Goal: Task Accomplishment & Management: Manage account settings

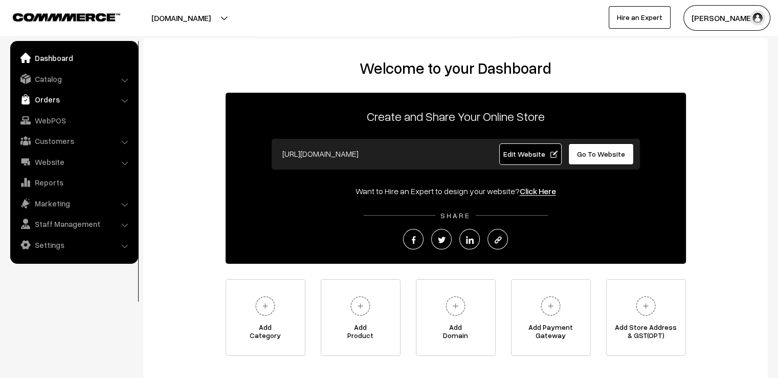
click at [47, 101] on link "Orders" at bounding box center [74, 99] width 122 height 18
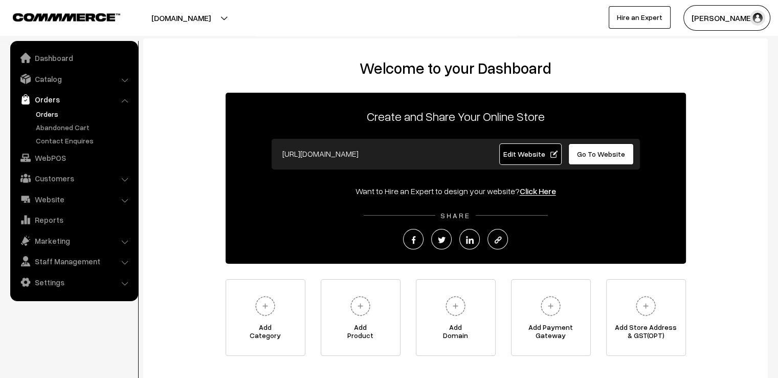
click at [48, 114] on link "Orders" at bounding box center [83, 113] width 101 height 11
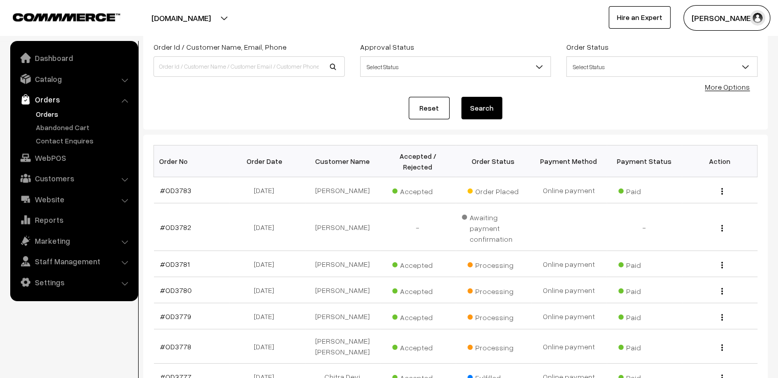
scroll to position [82, 0]
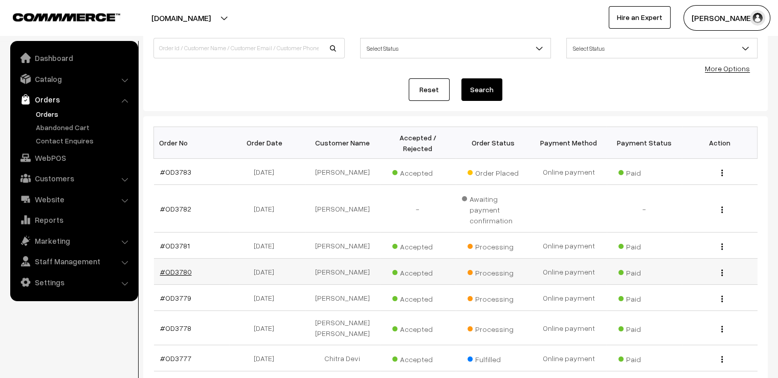
click at [172, 267] on link "#OD3780" at bounding box center [176, 271] width 32 height 9
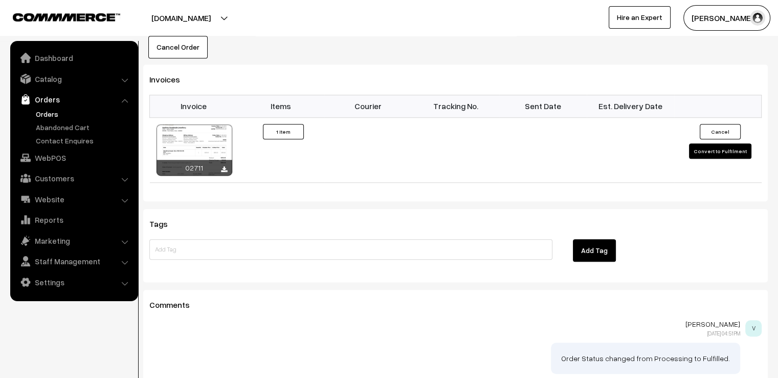
scroll to position [675, 0]
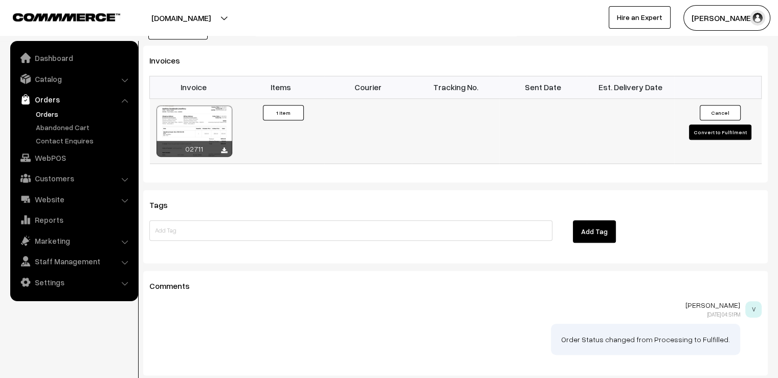
click at [727, 124] on button "Convert to Fulfilment" at bounding box center [720, 131] width 62 height 15
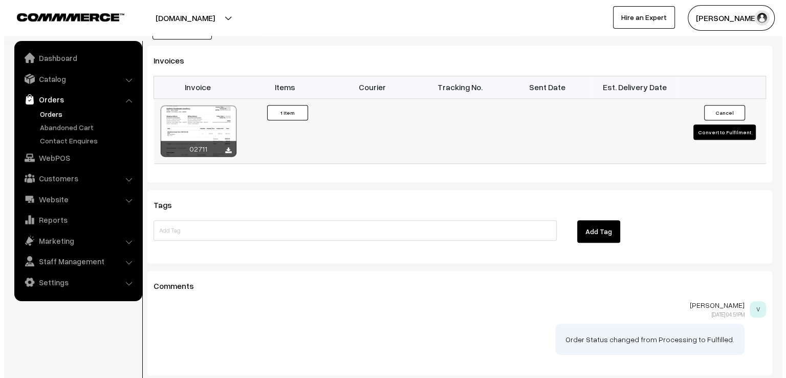
scroll to position [676, 0]
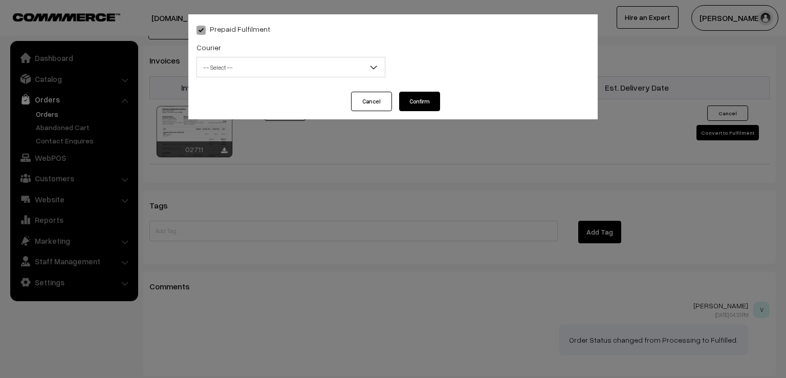
click at [295, 58] on span "-- Select --" at bounding box center [291, 67] width 188 height 18
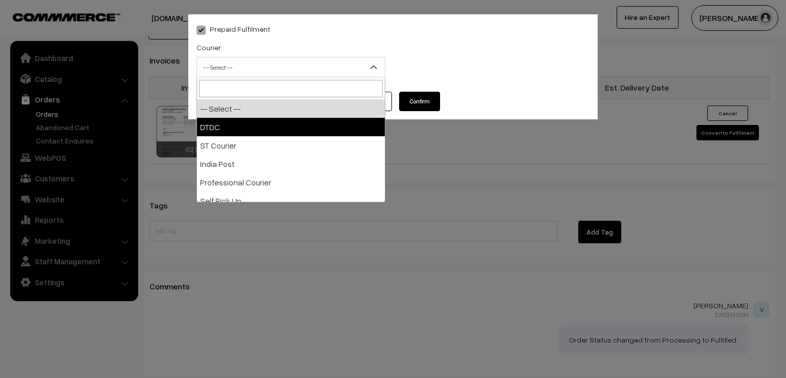
select select "1"
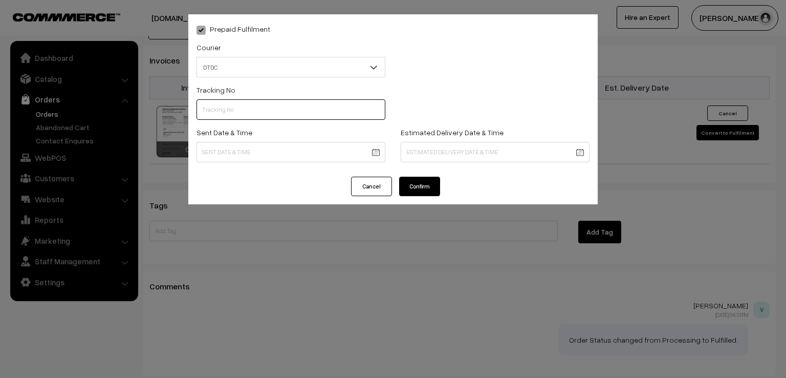
click at [250, 117] on input "text" at bounding box center [290, 109] width 189 height 20
type input "d"
type input "D1005274273"
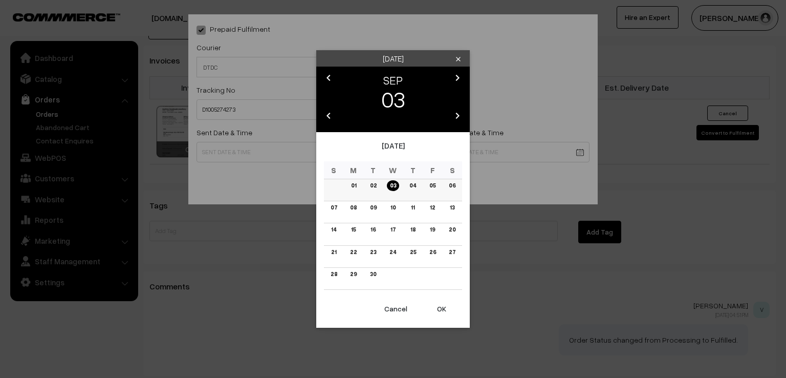
click at [375, 186] on link "02" at bounding box center [373, 185] width 13 height 11
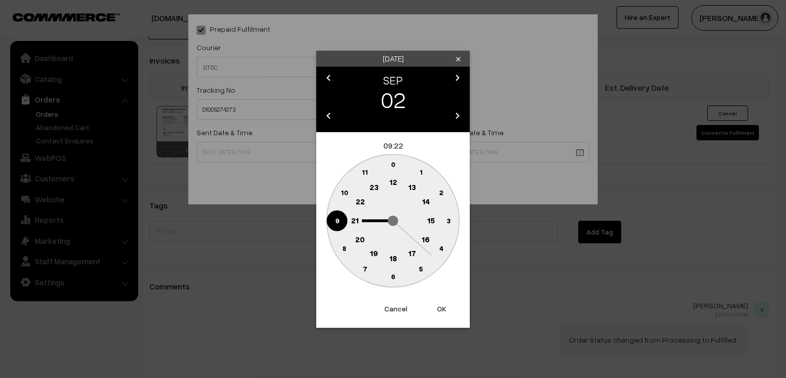
click at [336, 226] on circle at bounding box center [336, 220] width 21 height 21
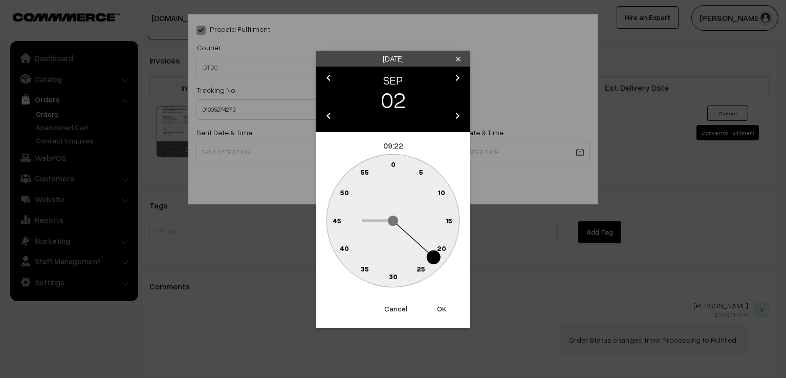
click at [390, 164] on circle at bounding box center [387, 166] width 14 height 14
type input "02-09-2025 09:59"
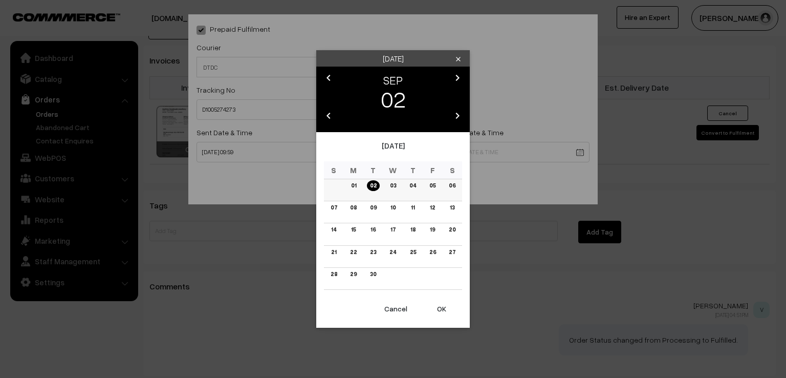
click at [371, 185] on link "02" at bounding box center [373, 185] width 13 height 11
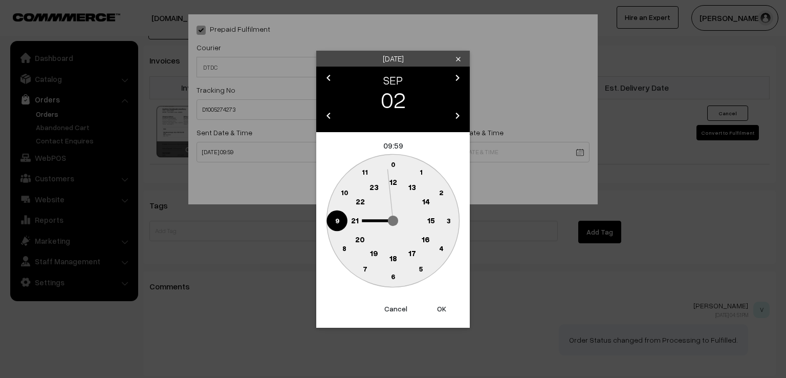
click at [329, 226] on circle at bounding box center [336, 220] width 21 height 21
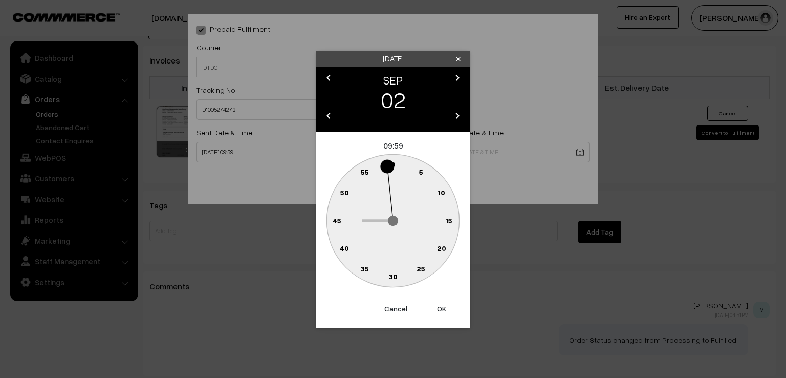
click at [389, 161] on circle at bounding box center [387, 166] width 14 height 14
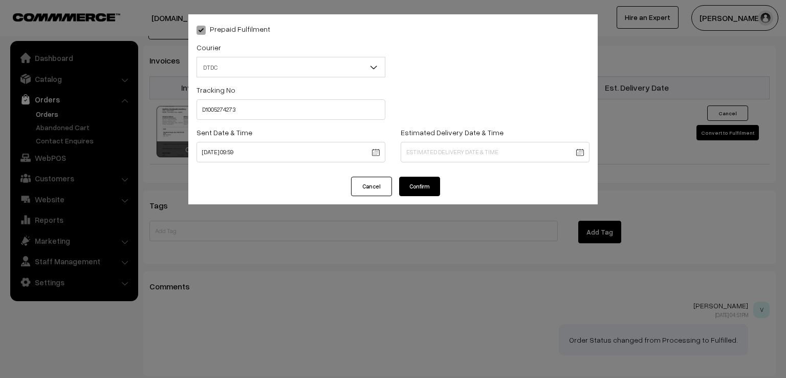
click at [411, 177] on div "Prepaid Fulfilment Courier -- Select -- DTDC ST Courier India Post Professional…" at bounding box center [392, 95] width 409 height 162
click at [415, 191] on button "Confirm" at bounding box center [419, 186] width 41 height 19
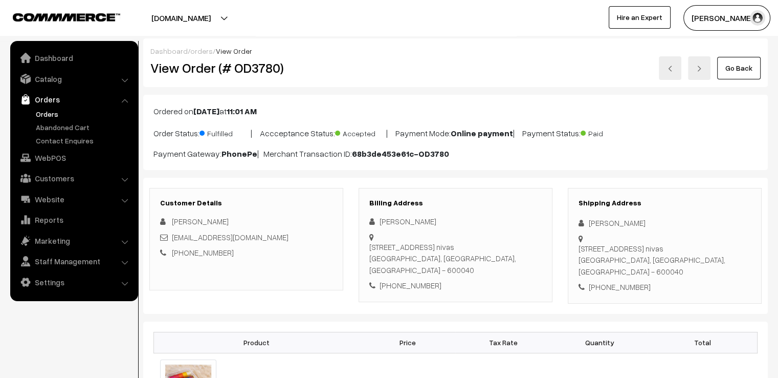
click at [736, 76] on link "Go Back" at bounding box center [738, 68] width 43 height 23
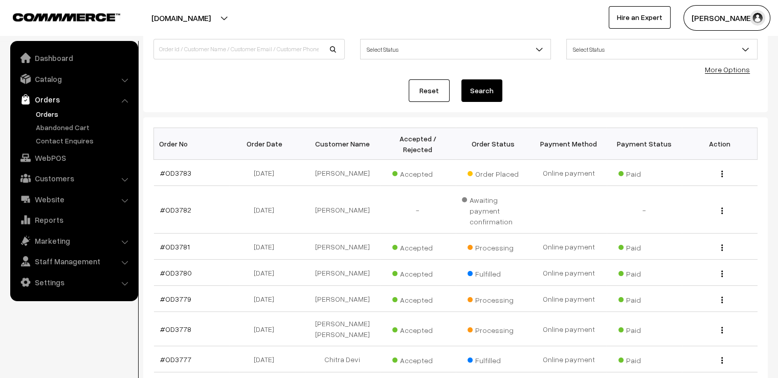
scroll to position [82, 0]
click at [167, 293] on link "#OD3779" at bounding box center [175, 297] width 31 height 9
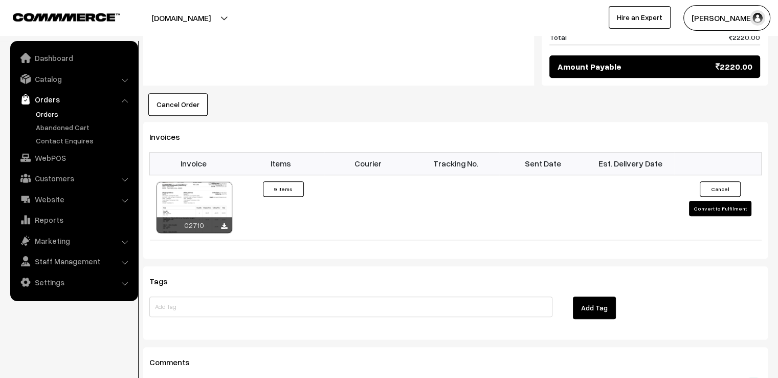
scroll to position [1068, 0]
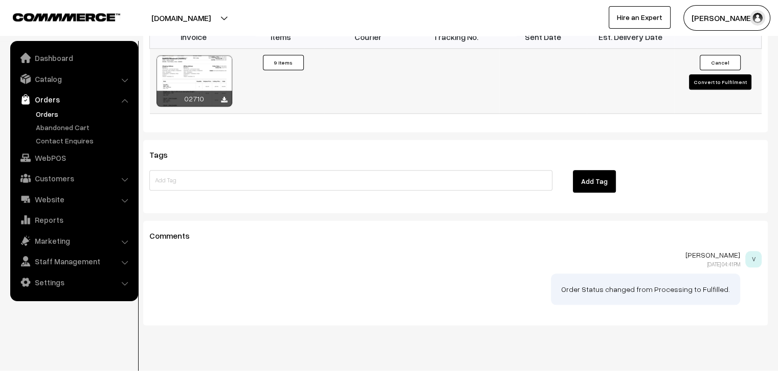
click at [702, 74] on button "Convert to Fulfilment" at bounding box center [720, 81] width 62 height 15
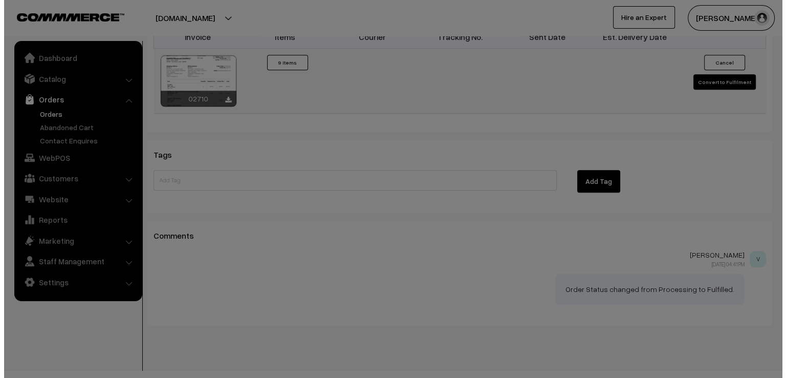
scroll to position [1073, 0]
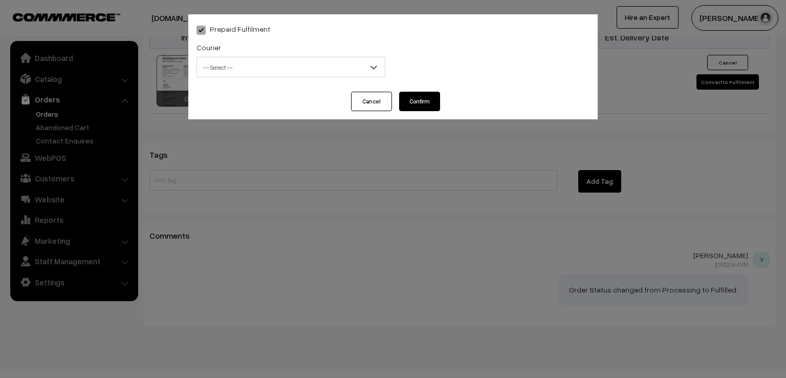
click at [222, 70] on span "-- Select --" at bounding box center [291, 67] width 188 height 18
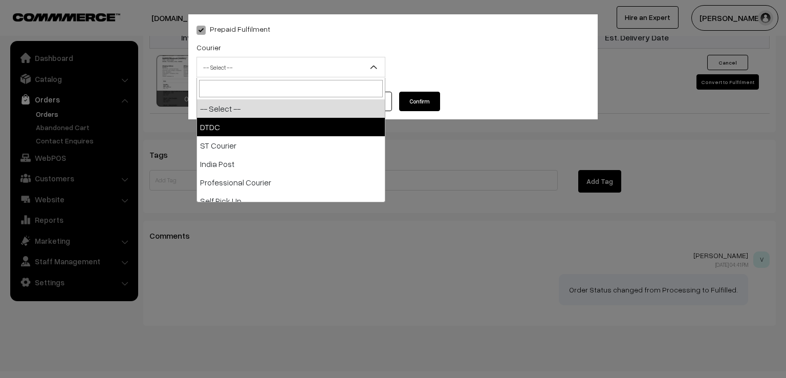
select select "1"
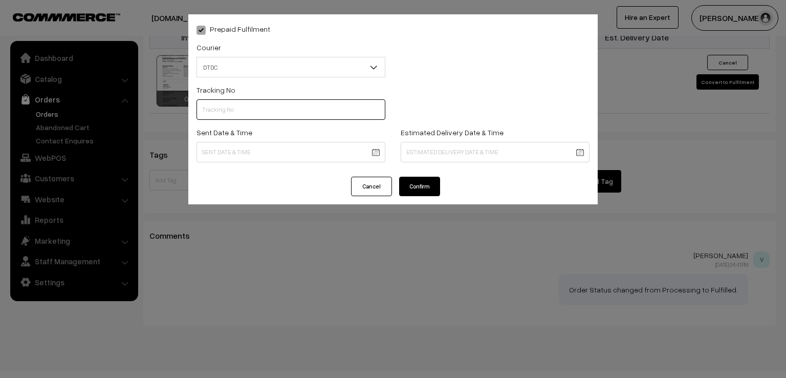
click at [216, 105] on input "text" at bounding box center [290, 109] width 189 height 20
type input "7D115989902"
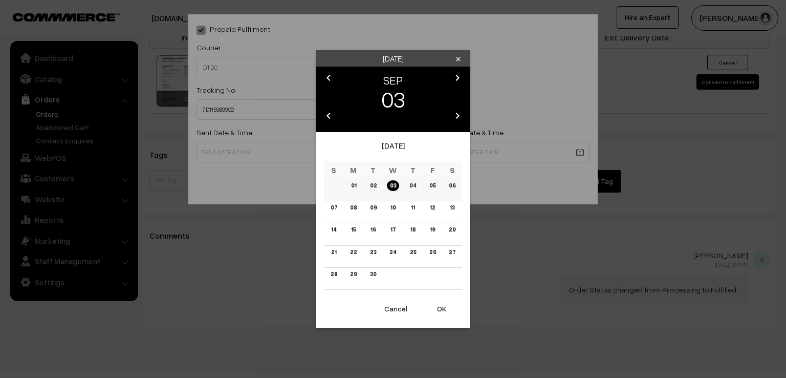
click at [354, 183] on link "01" at bounding box center [353, 185] width 11 height 11
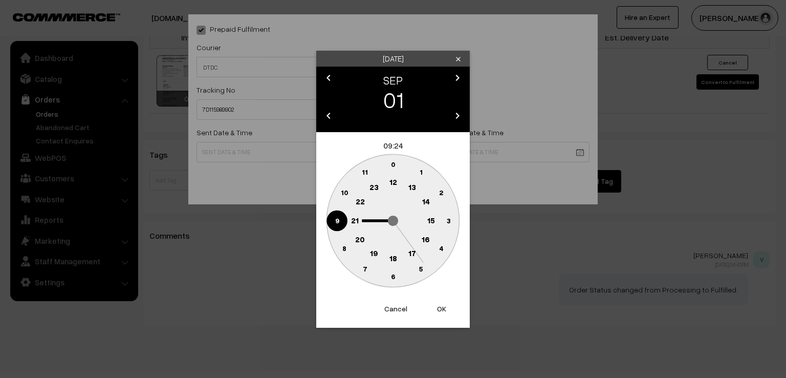
click at [340, 224] on circle at bounding box center [336, 220] width 21 height 21
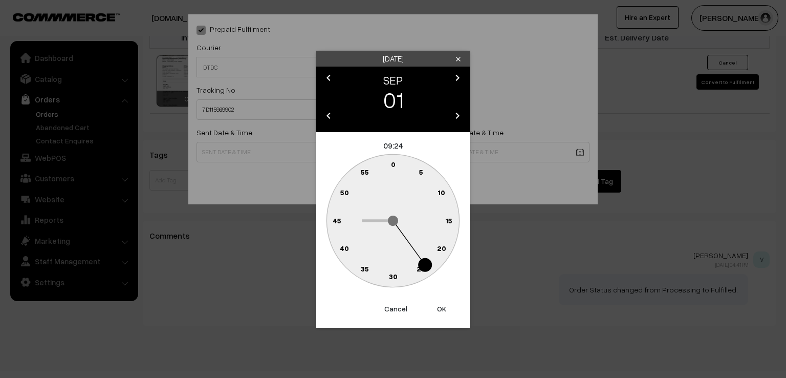
click at [392, 166] on text "0" at bounding box center [393, 164] width 5 height 9
type input "01-09-2025 09:00"
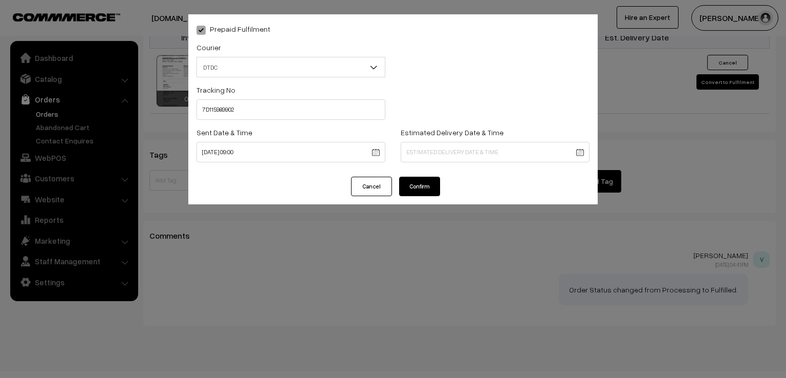
click at [421, 191] on button "Confirm" at bounding box center [419, 186] width 41 height 19
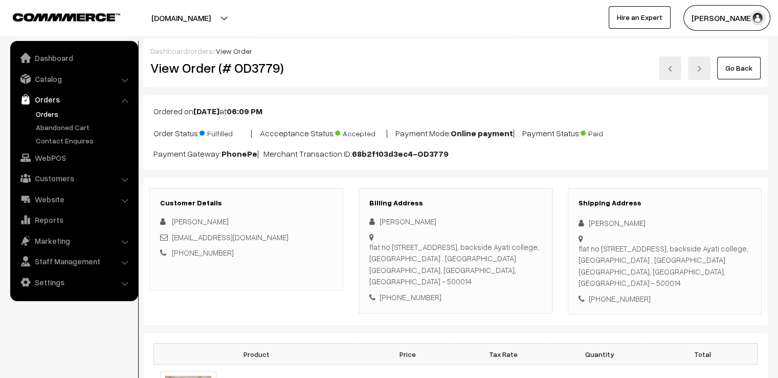
click at [740, 64] on link "Go Back" at bounding box center [738, 68] width 43 height 23
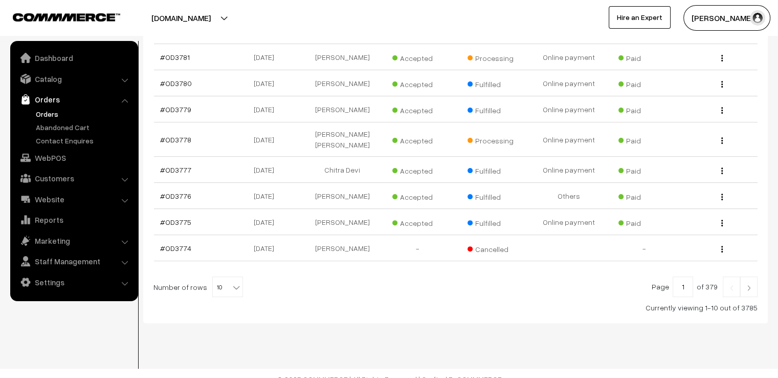
scroll to position [276, 0]
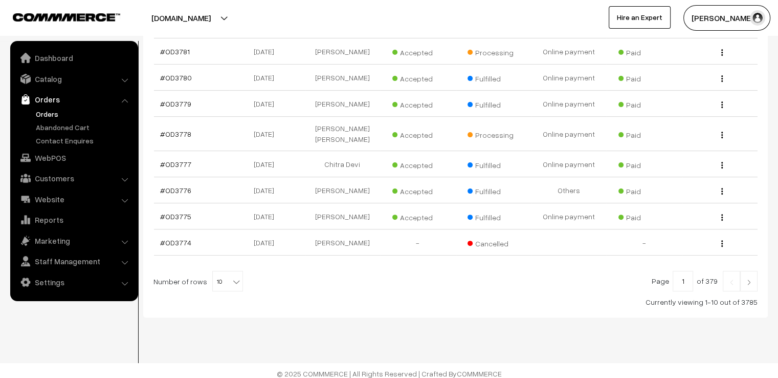
click at [225, 272] on span "10" at bounding box center [228, 281] width 30 height 20
select select "100"
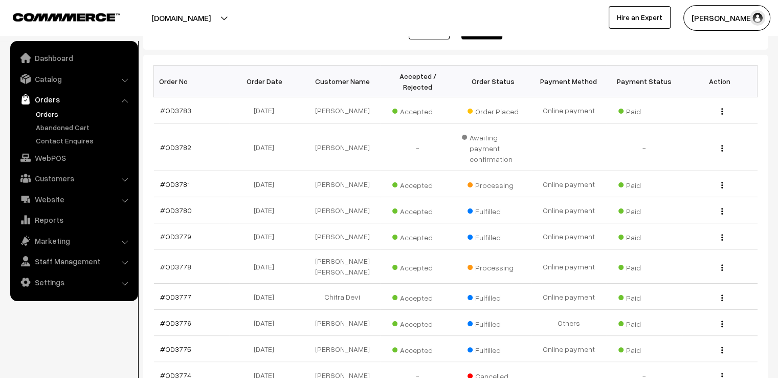
scroll to position [123, 0]
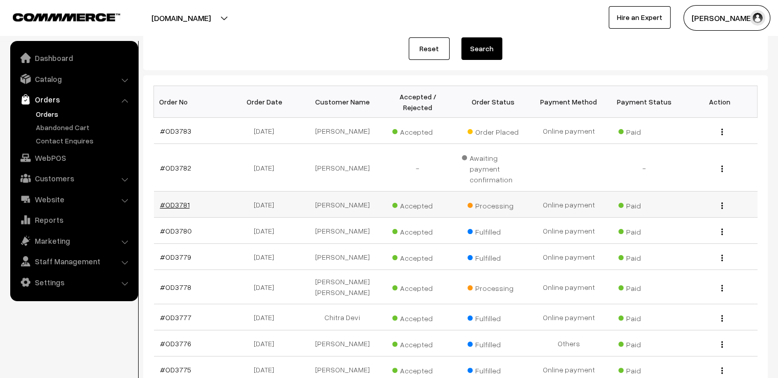
click at [183, 200] on link "#OD3781" at bounding box center [175, 204] width 30 height 9
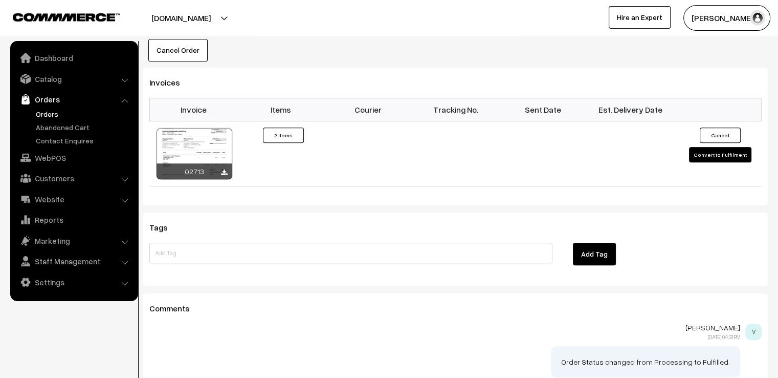
scroll to position [737, 0]
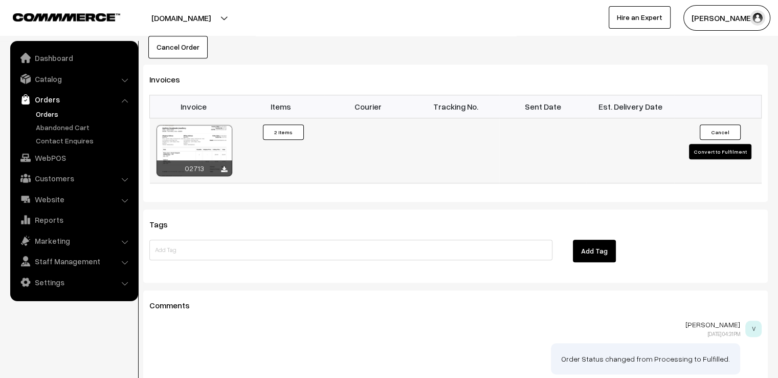
click at [713, 144] on button "Convert to Fulfilment" at bounding box center [720, 151] width 62 height 15
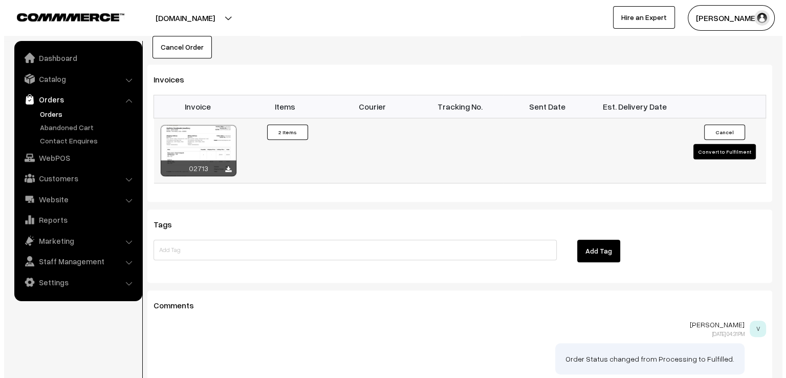
scroll to position [739, 0]
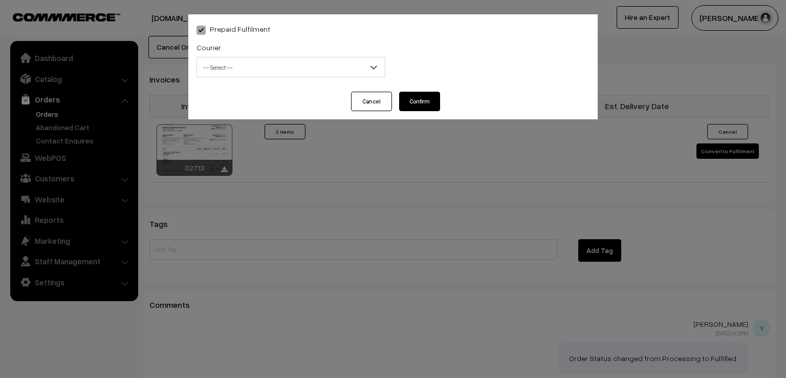
click at [303, 74] on span "-- Select --" at bounding box center [291, 67] width 188 height 18
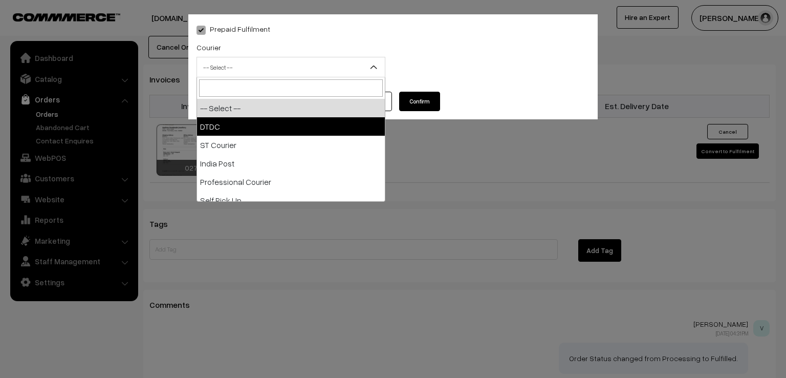
select select "1"
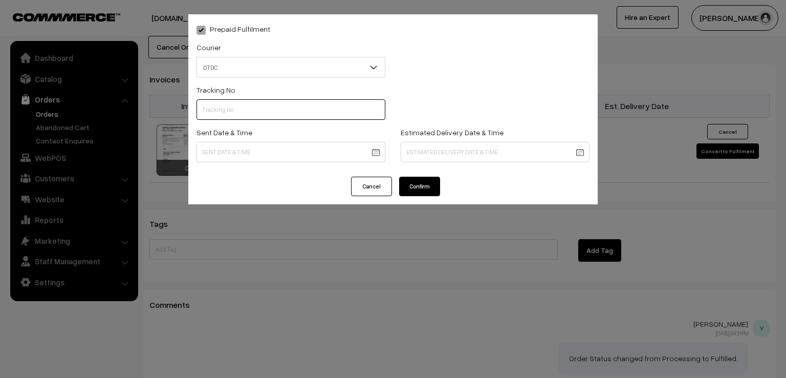
click at [289, 113] on input "text" at bounding box center [290, 109] width 189 height 20
type input "D1005289118"
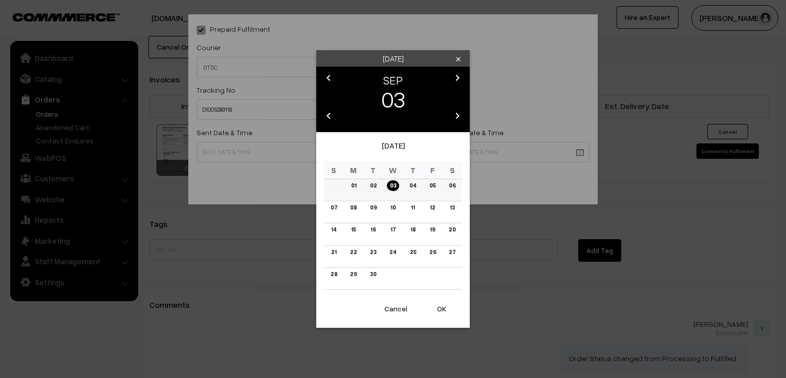
click at [378, 186] on link "02" at bounding box center [373, 185] width 13 height 11
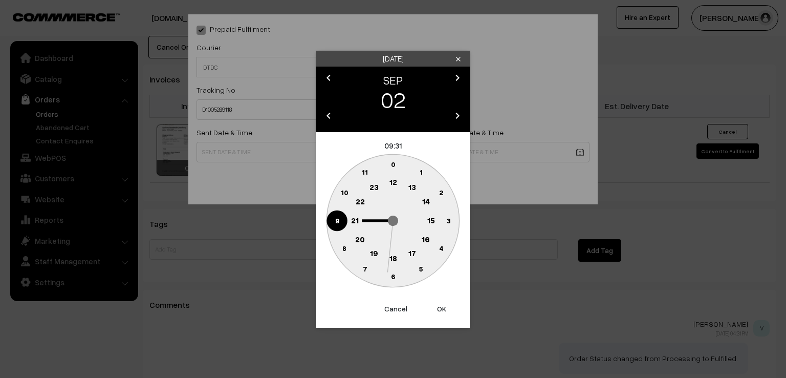
click at [338, 229] on circle at bounding box center [336, 220] width 21 height 21
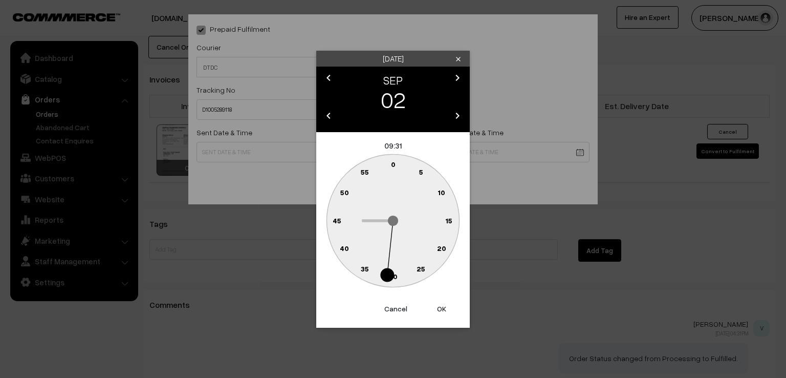
click at [393, 163] on text "0" at bounding box center [393, 164] width 5 height 9
type input "02-09-2025 09:00"
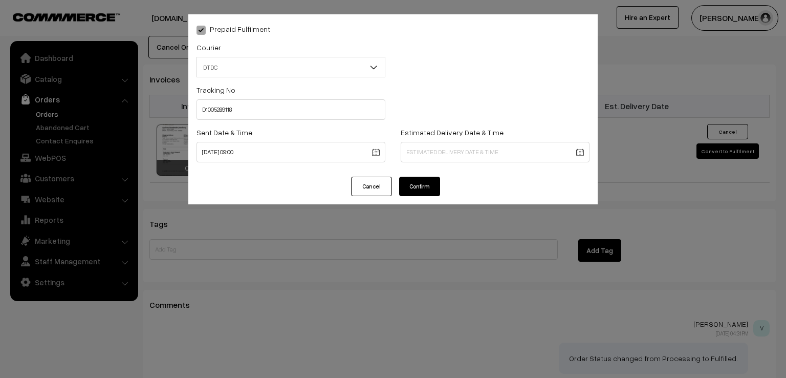
click at [407, 181] on button "Confirm" at bounding box center [419, 186] width 41 height 19
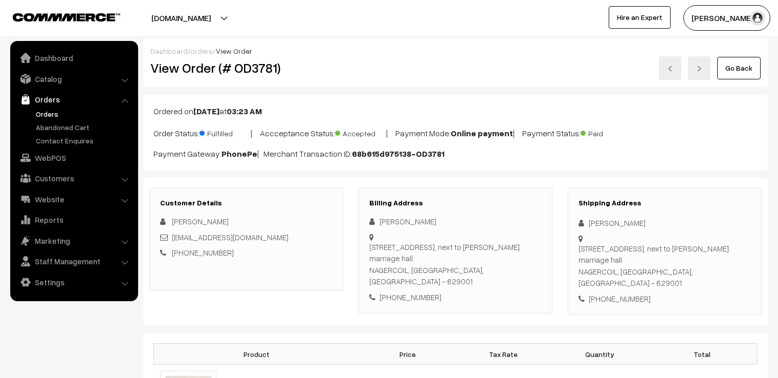
scroll to position [737, 0]
